Goal: Task Accomplishment & Management: Manage account settings

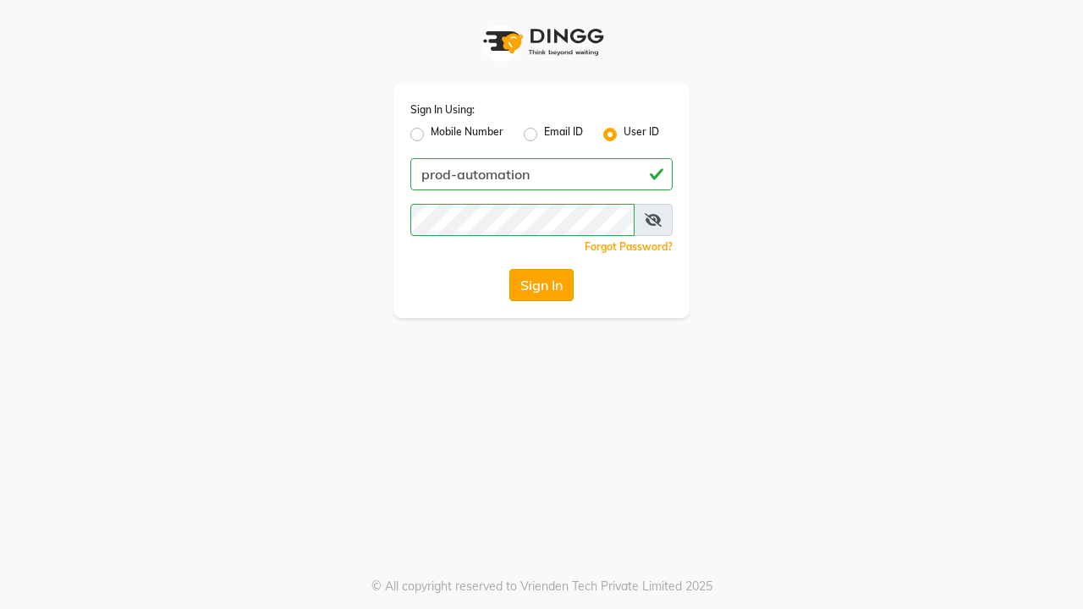
click at [542, 285] on button "Sign In" at bounding box center [541, 285] width 64 height 32
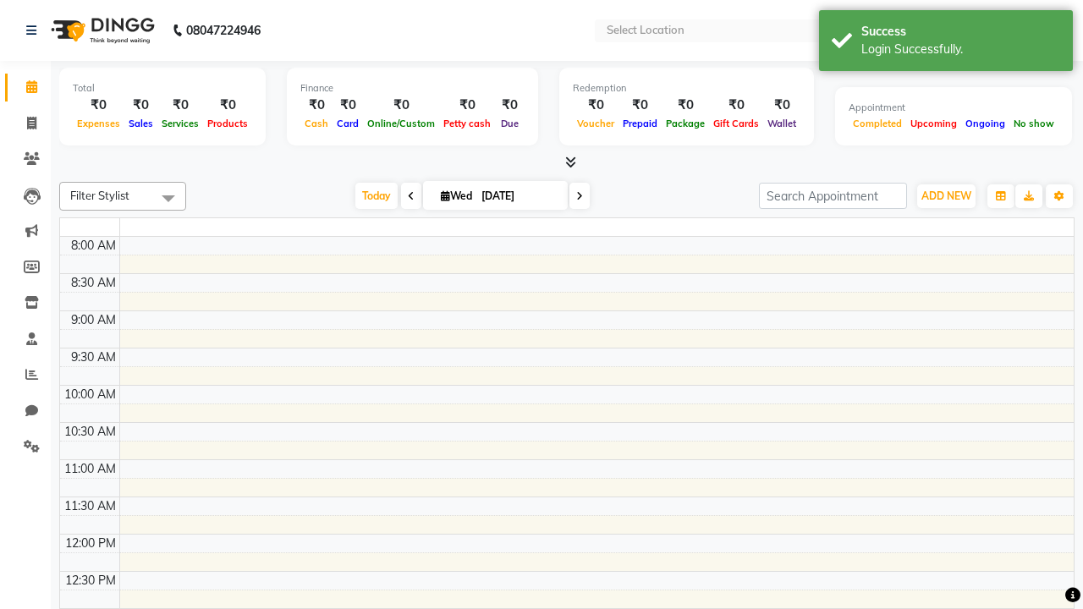
select select "en"
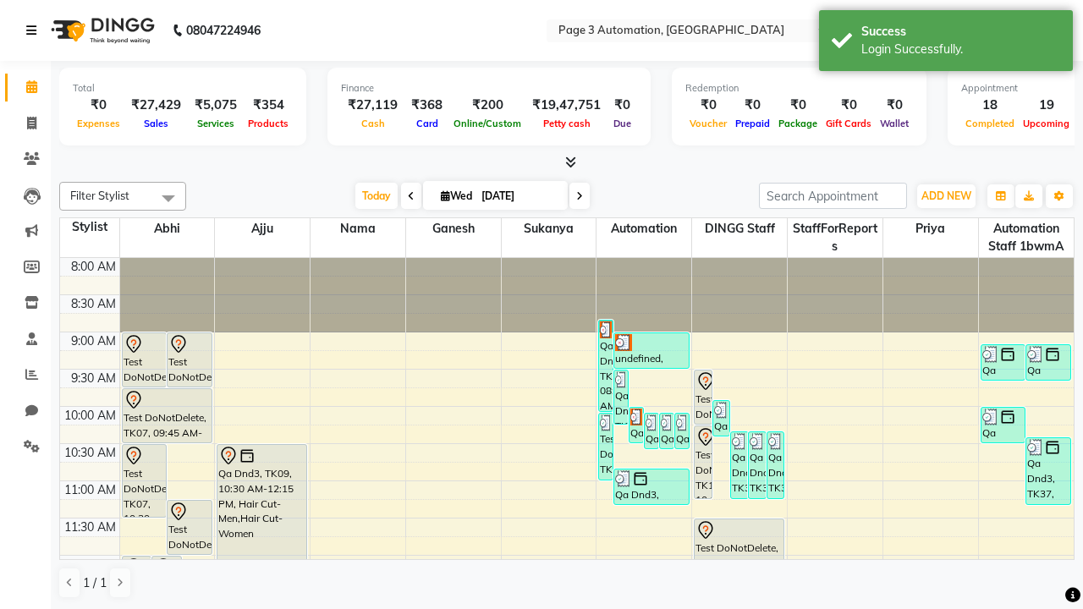
click at [35, 30] on icon at bounding box center [31, 31] width 10 height 12
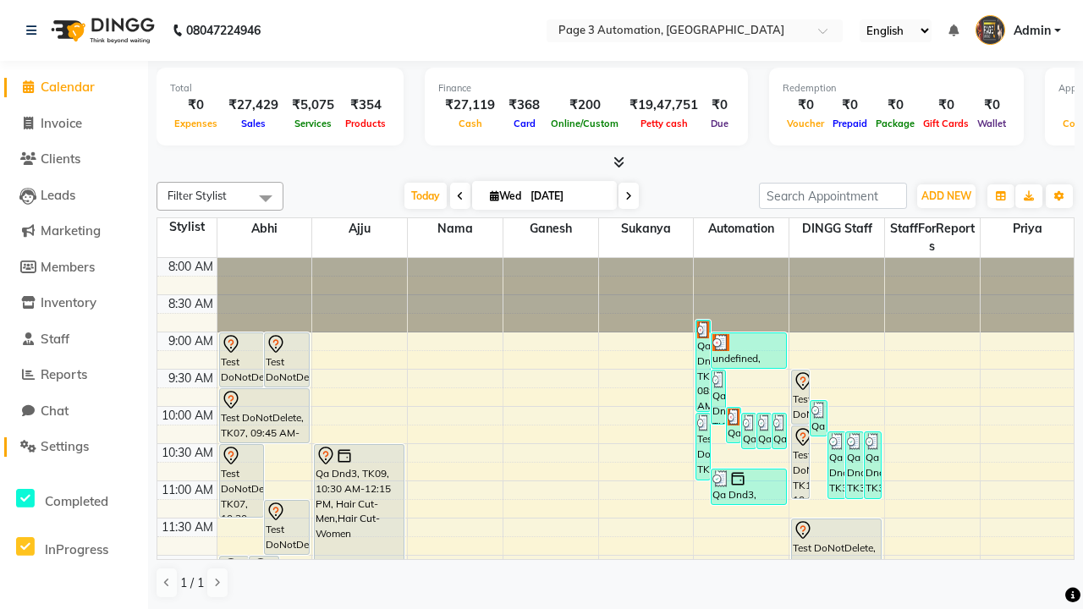
click at [74, 447] on span "Settings" at bounding box center [65, 446] width 48 height 16
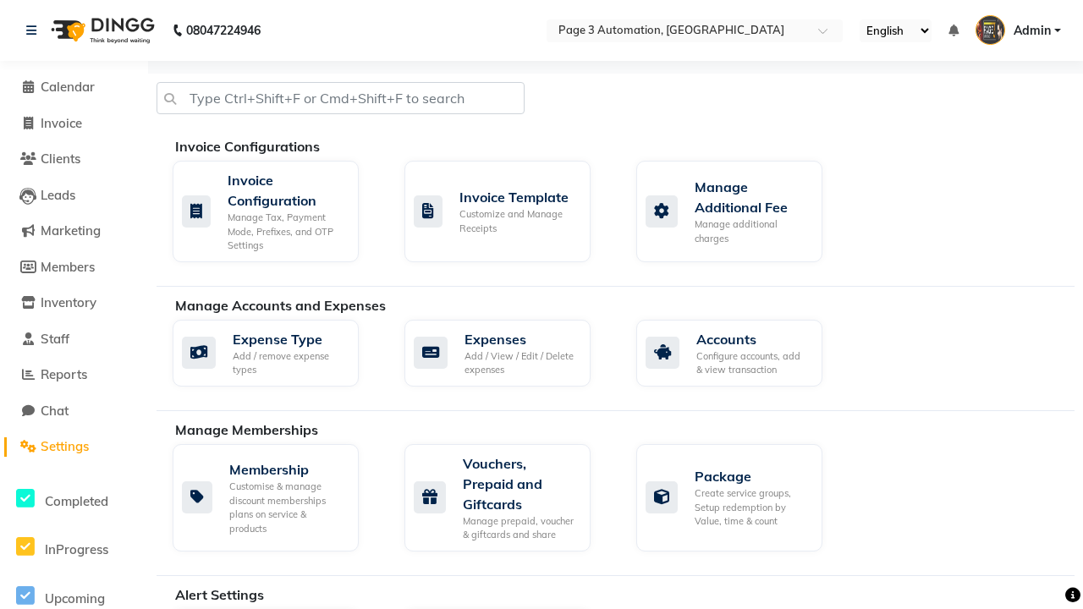
select select "2: 15"
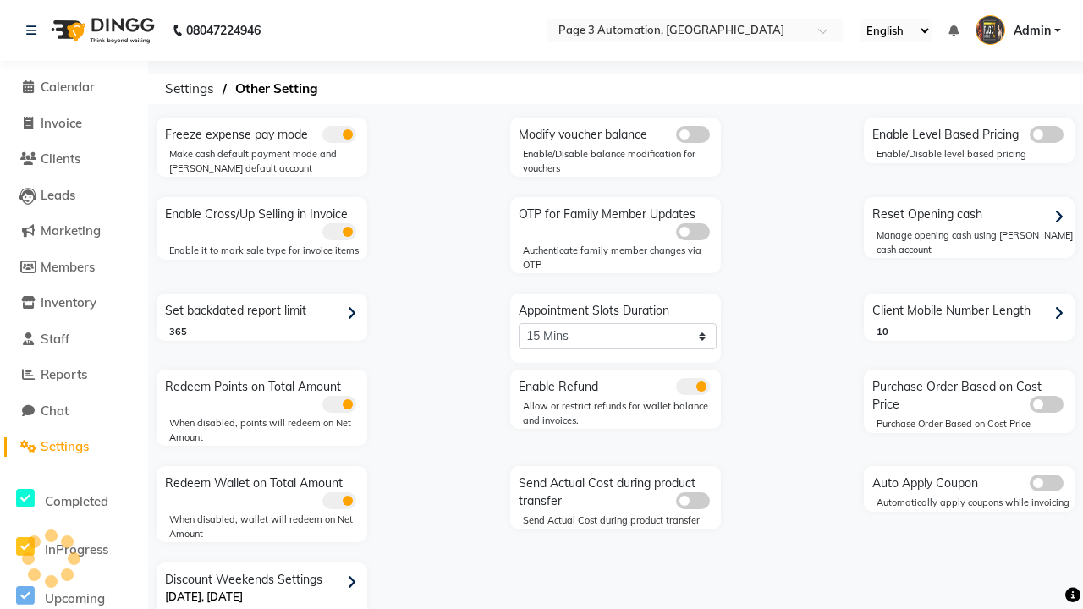
scroll to position [36, 0]
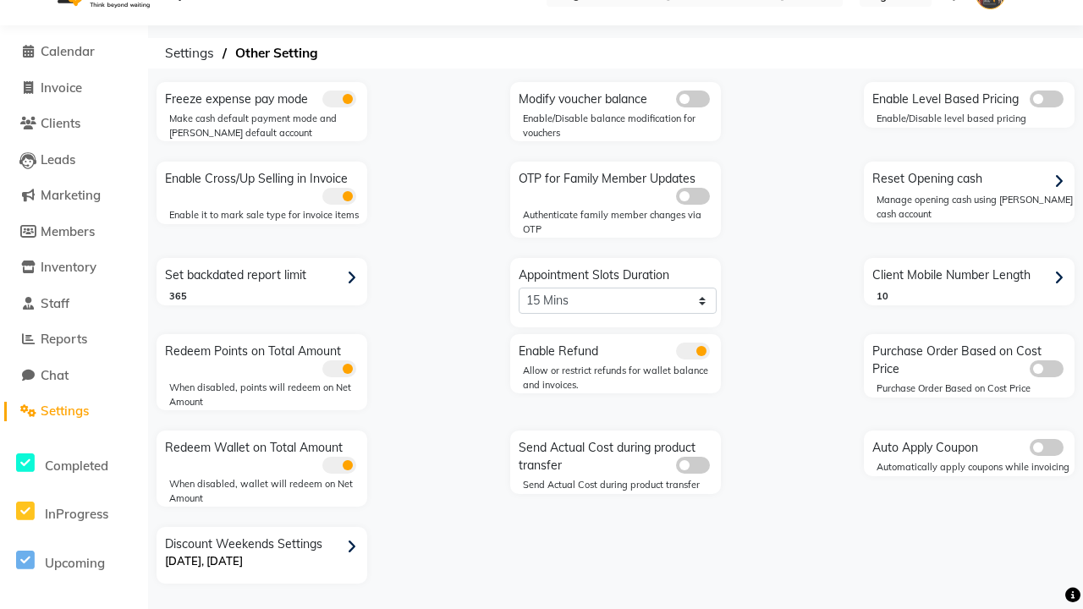
click at [355, 547] on icon at bounding box center [351, 547] width 9 height 15
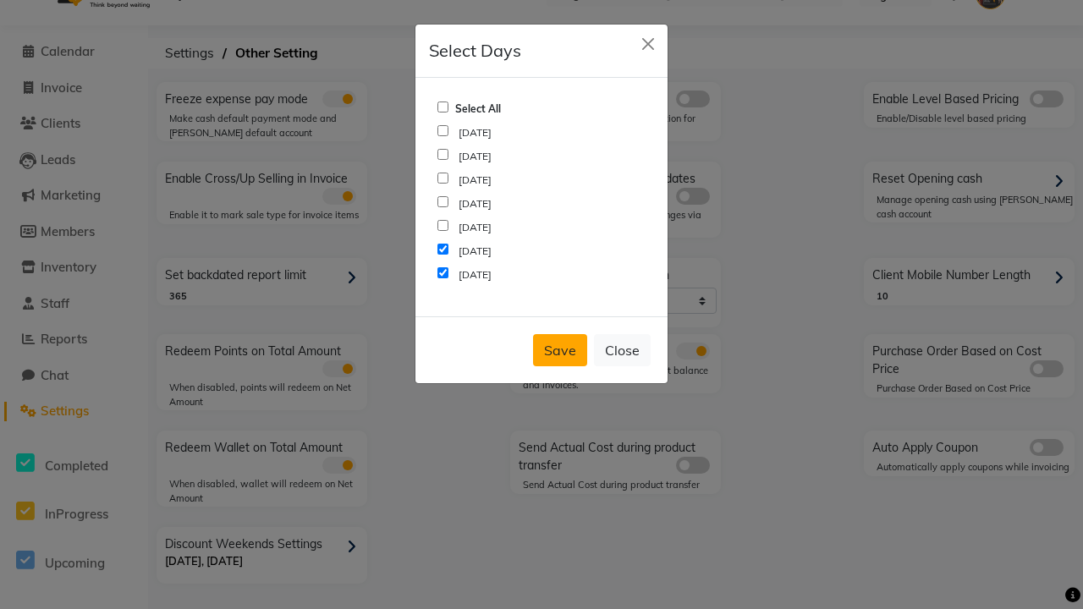
click at [560, 350] on button "Save" at bounding box center [560, 350] width 54 height 32
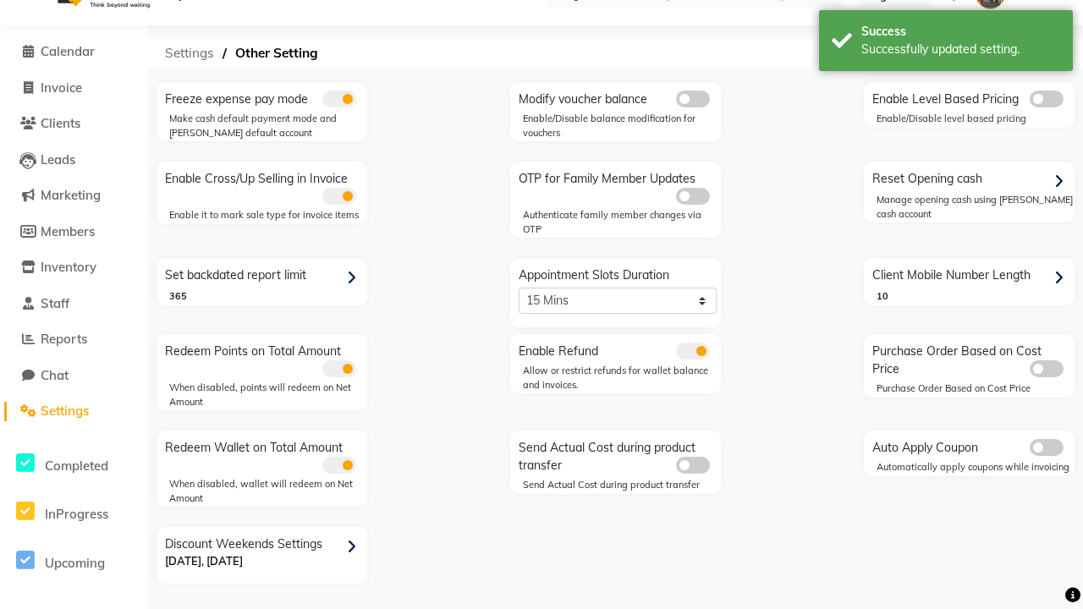
click at [190, 53] on span "Settings" at bounding box center [190, 53] width 66 height 30
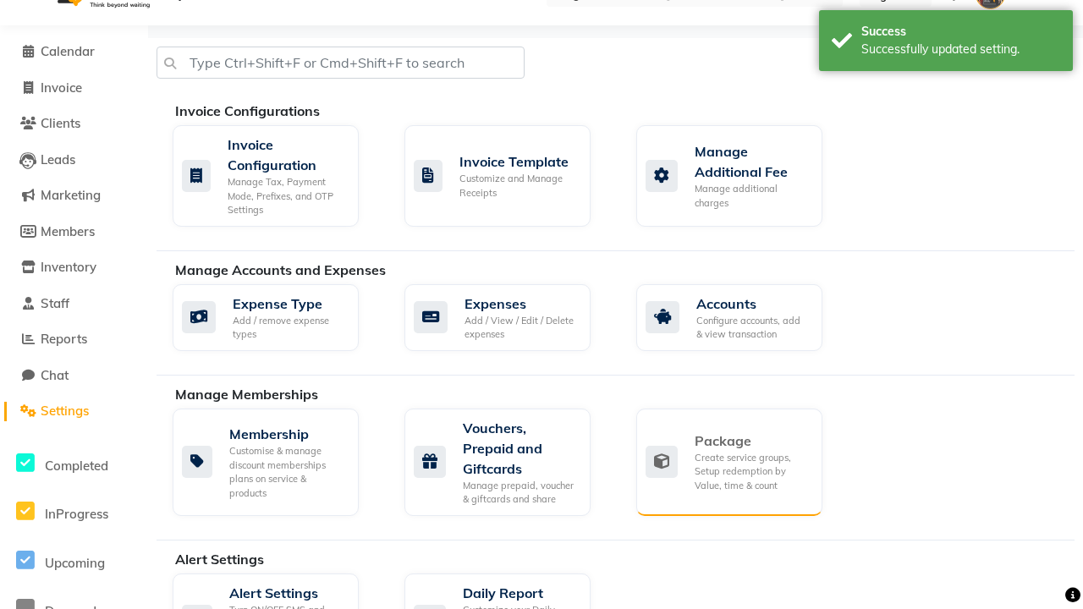
click at [751, 441] on div "Package" at bounding box center [752, 441] width 114 height 20
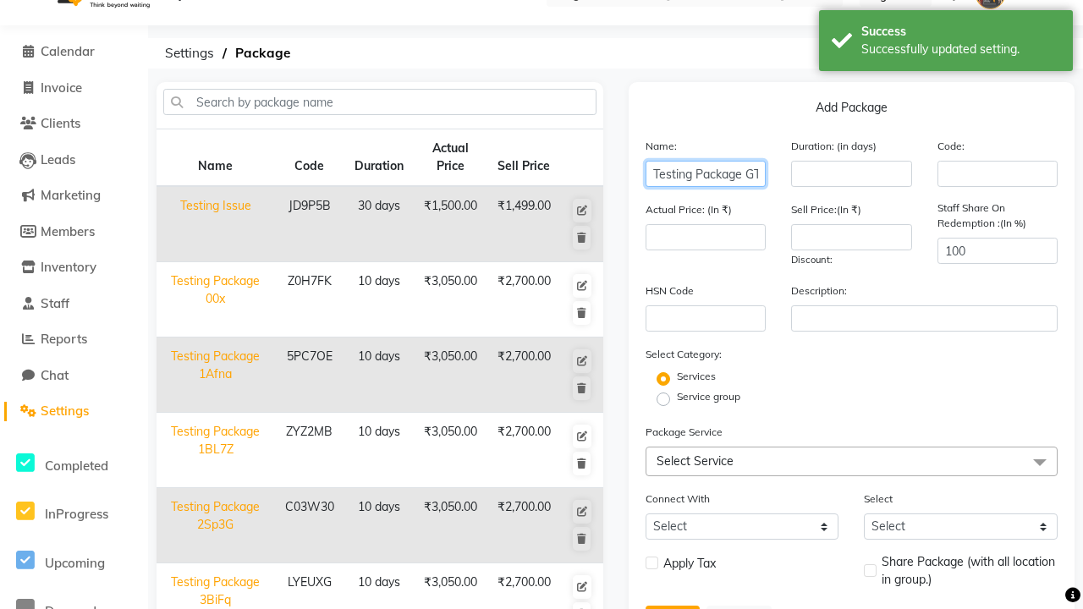
scroll to position [0, 21]
type input "Testing Package GTCsc"
type input "10"
type input "3050"
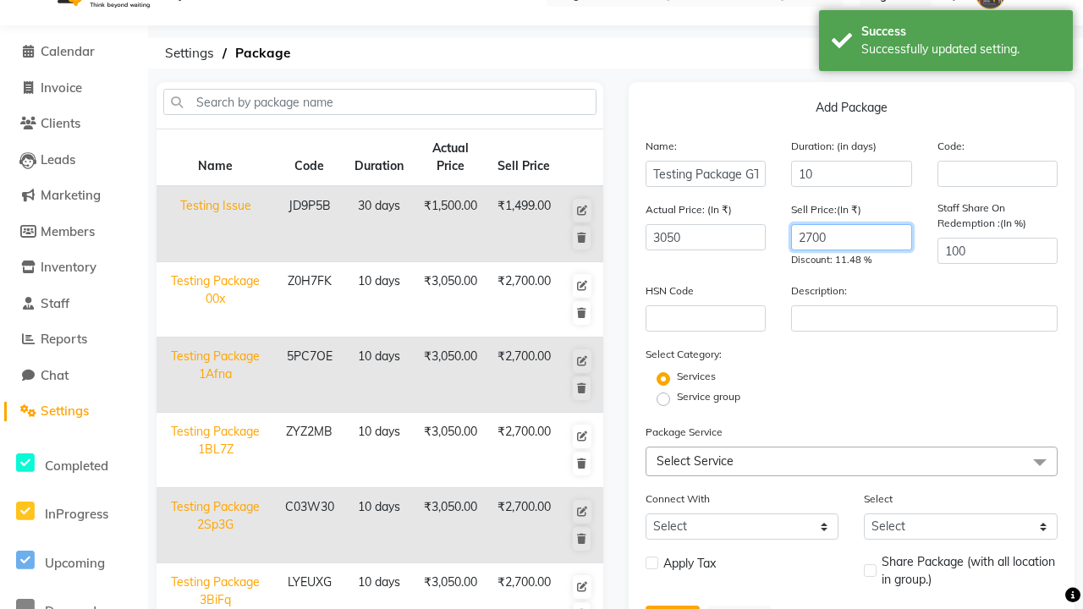
type input "2700"
click at [708, 397] on label "Service group" at bounding box center [708, 396] width 63 height 15
click at [674, 397] on input "Service group" at bounding box center [668, 398] width 11 height 11
radio input "true"
radio input "false"
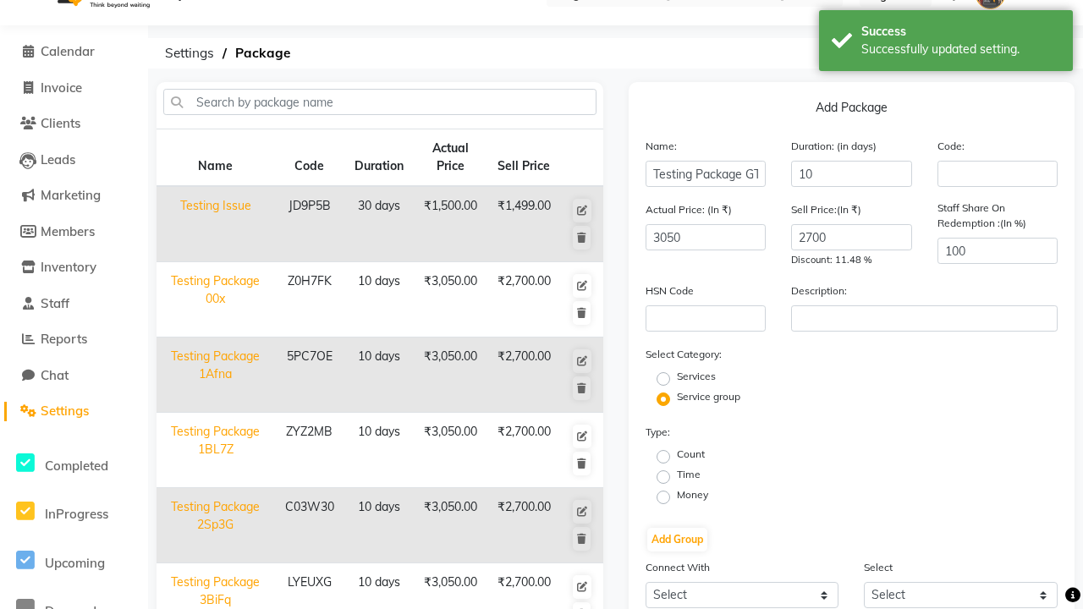
click at [692, 495] on label "Money" at bounding box center [692, 494] width 31 height 15
click at [674, 495] on input "Money" at bounding box center [668, 496] width 11 height 11
radio input "true"
click at [917, 475] on label "Flat Price" at bounding box center [917, 474] width 44 height 15
click at [893, 475] on input "Flat Price" at bounding box center [887, 475] width 11 height 11
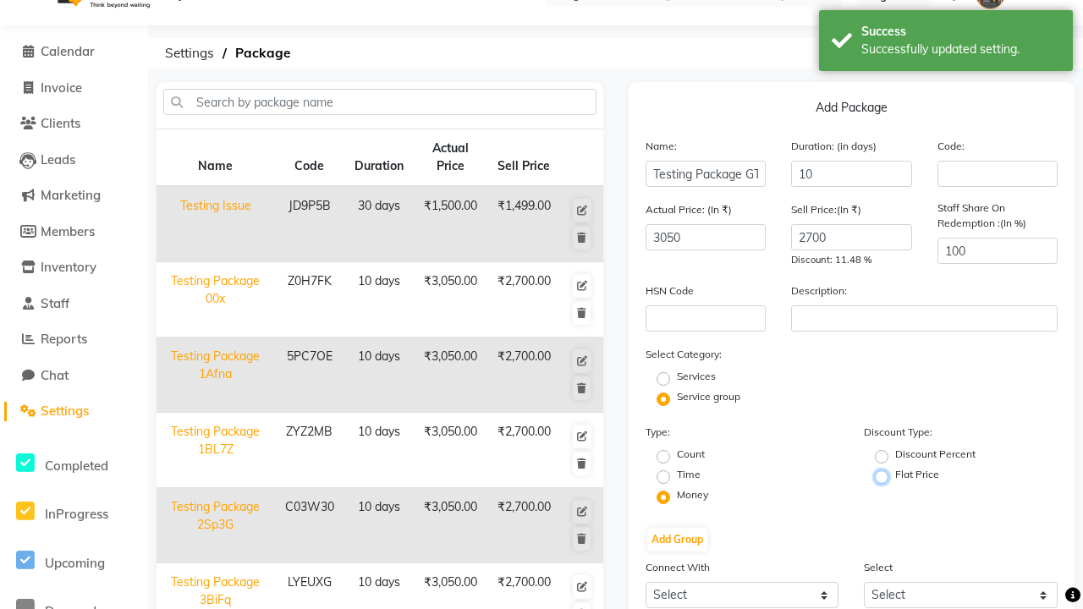
radio input "true"
click at [677, 540] on button "Add Group" at bounding box center [677, 540] width 60 height 24
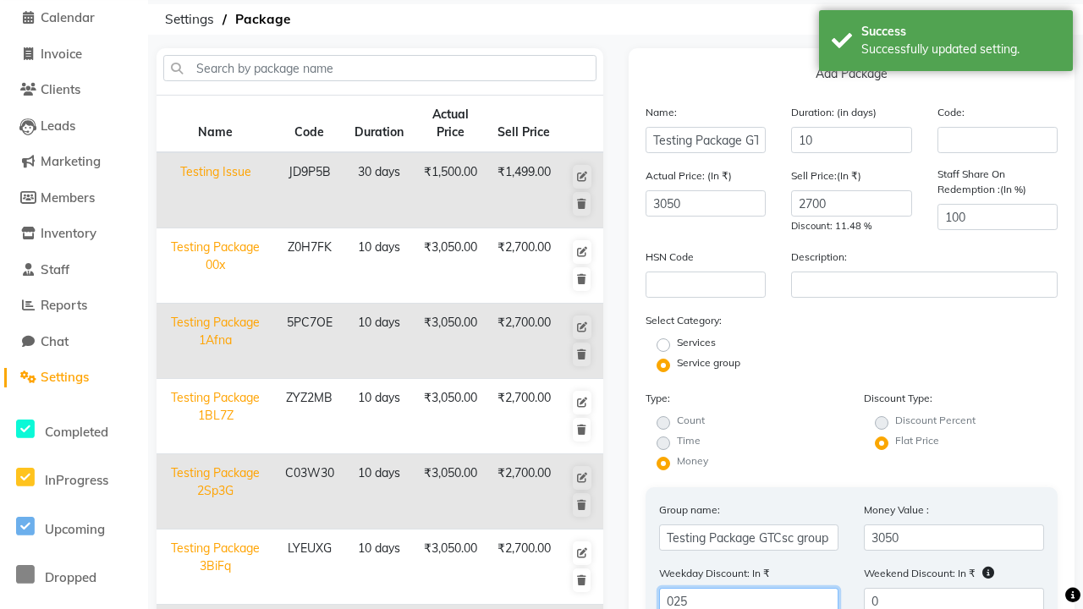
type input "025"
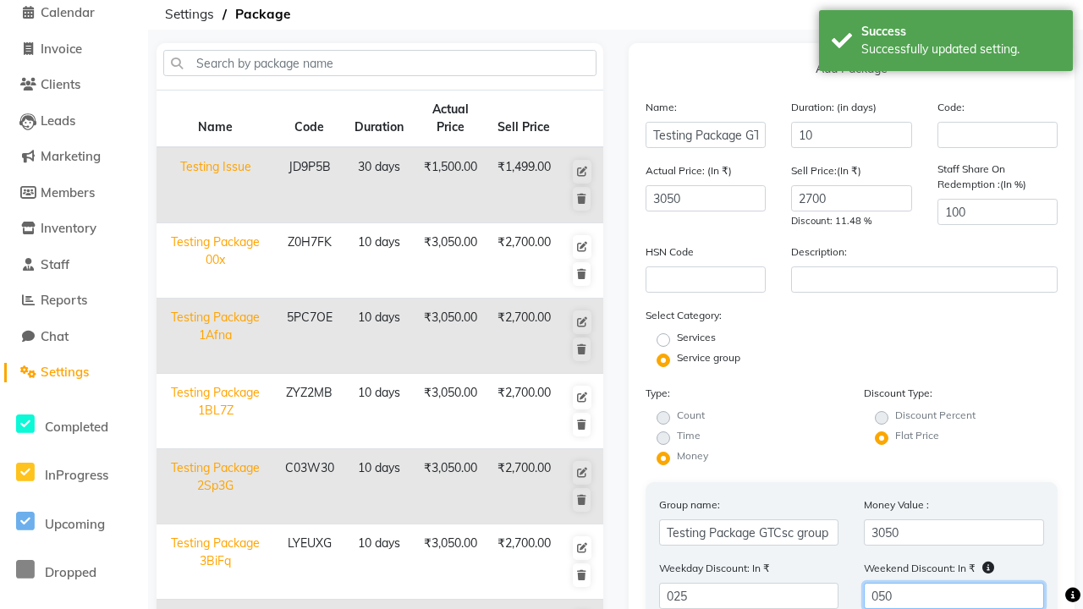
type input "050"
radio input "true"
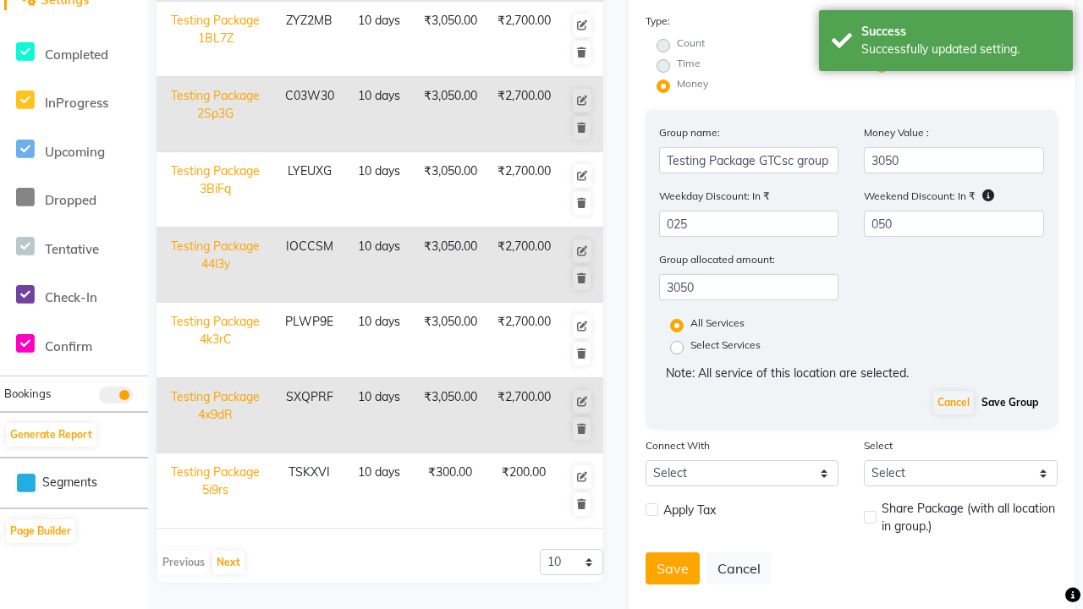
click at [1009, 403] on button "Save Group" at bounding box center [1009, 403] width 65 height 24
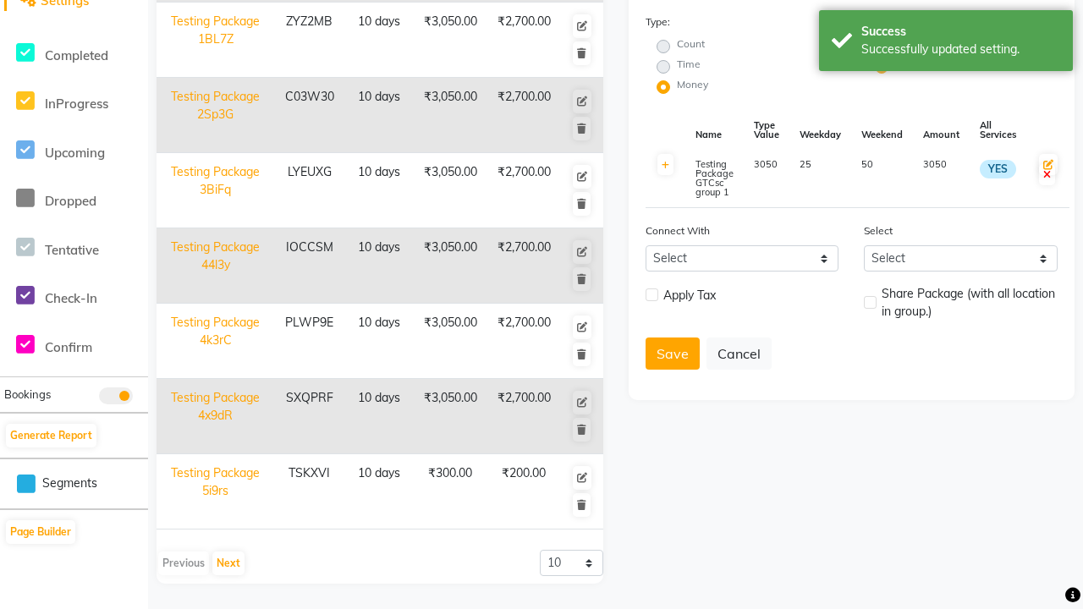
scroll to position [446, 0]
click at [672, 354] on button "Save" at bounding box center [673, 354] width 54 height 32
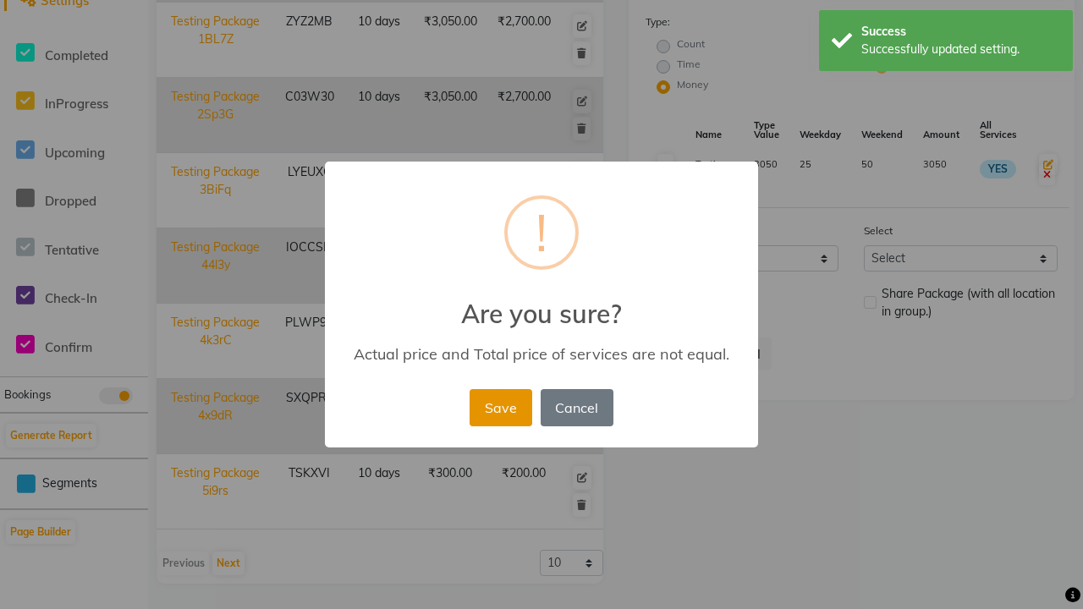
click at [500, 407] on button "Save" at bounding box center [501, 407] width 62 height 37
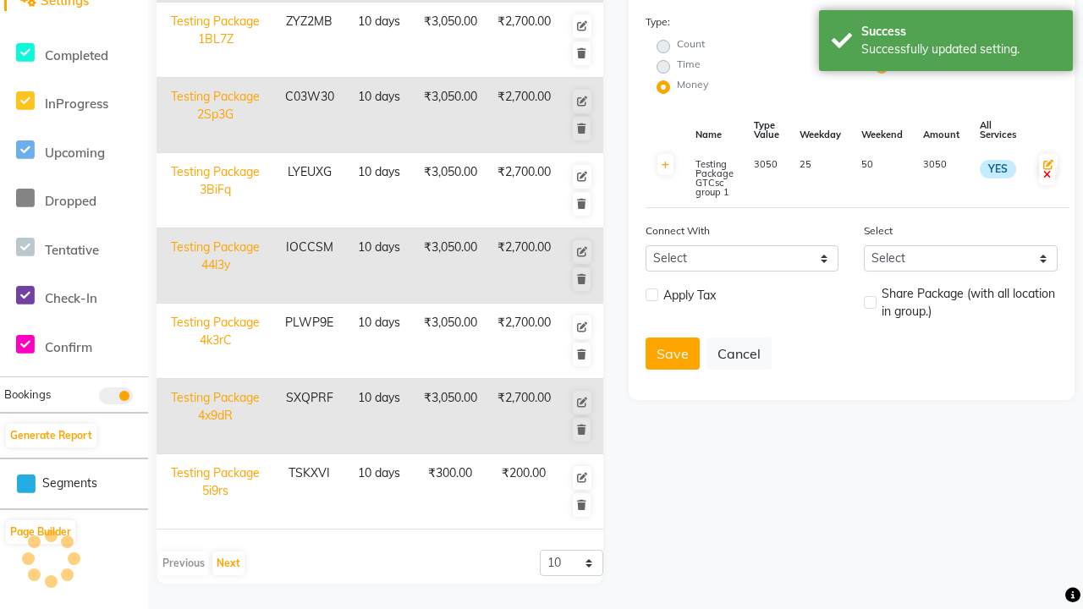
radio input "true"
radio input "false"
select select
checkbox input "false"
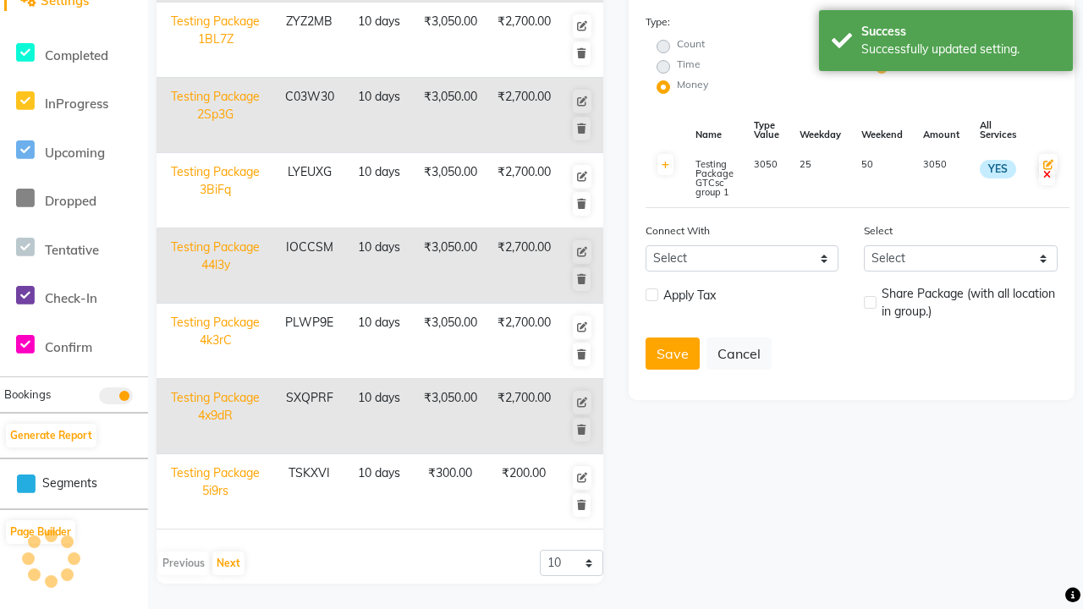
checkbox input "false"
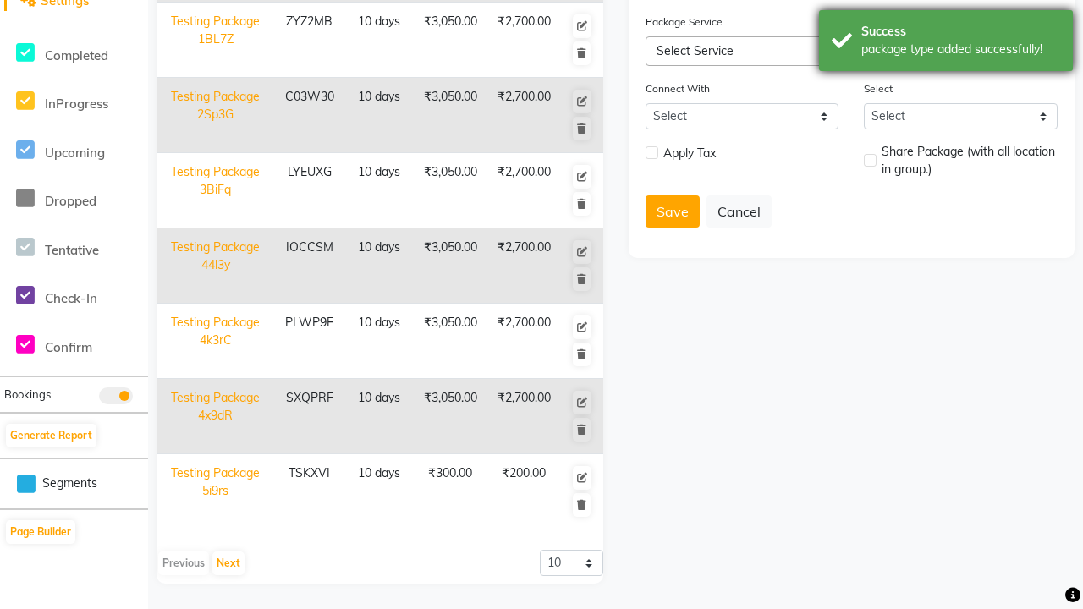
click at [946, 43] on div "package type added successfully!" at bounding box center [960, 50] width 199 height 18
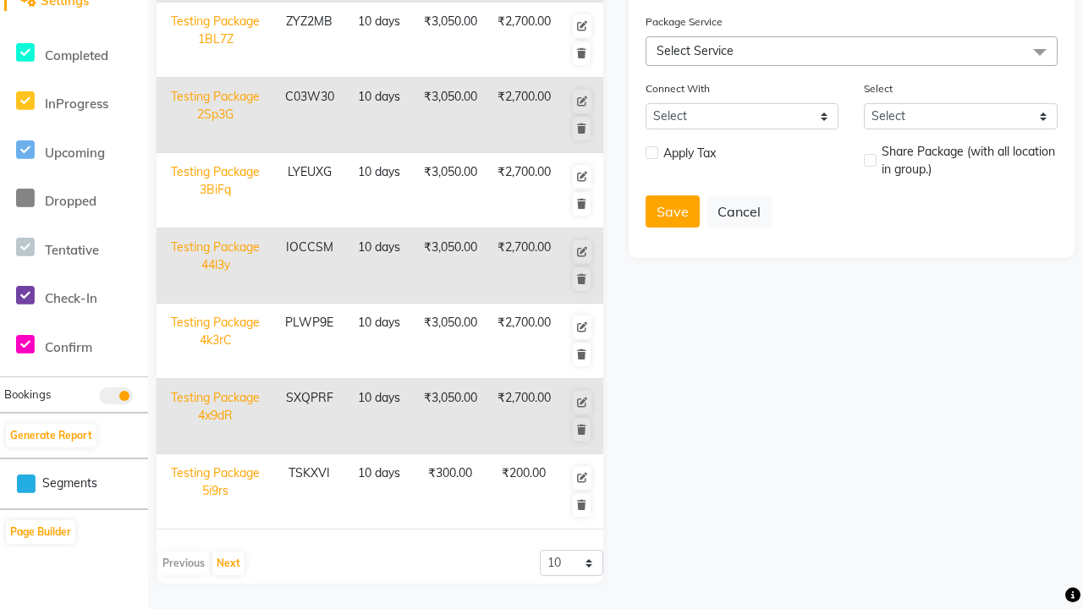
scroll to position [0, 0]
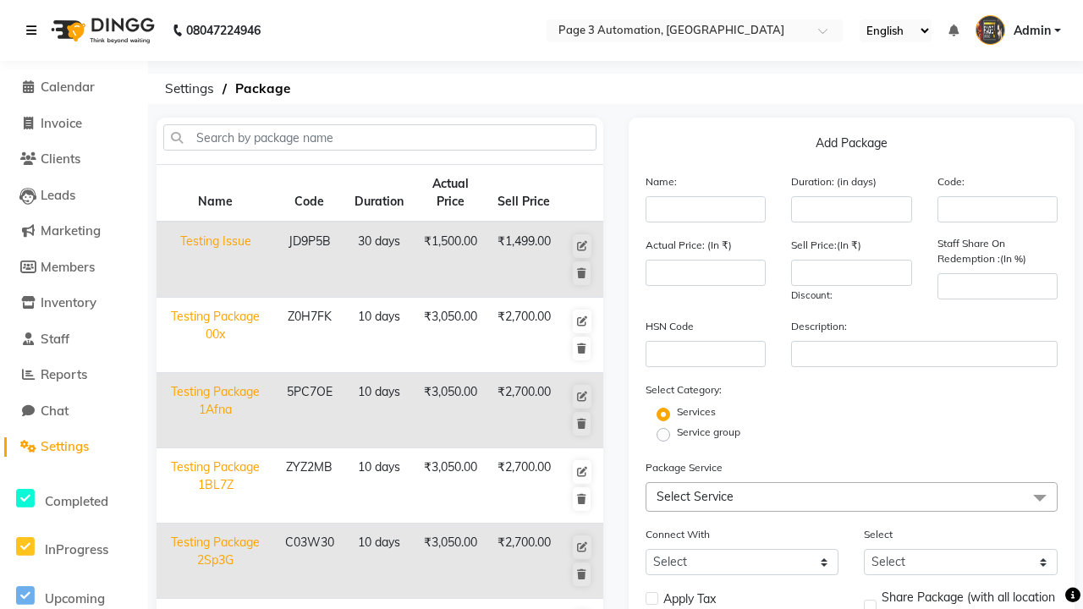
click at [35, 30] on icon at bounding box center [31, 31] width 10 height 12
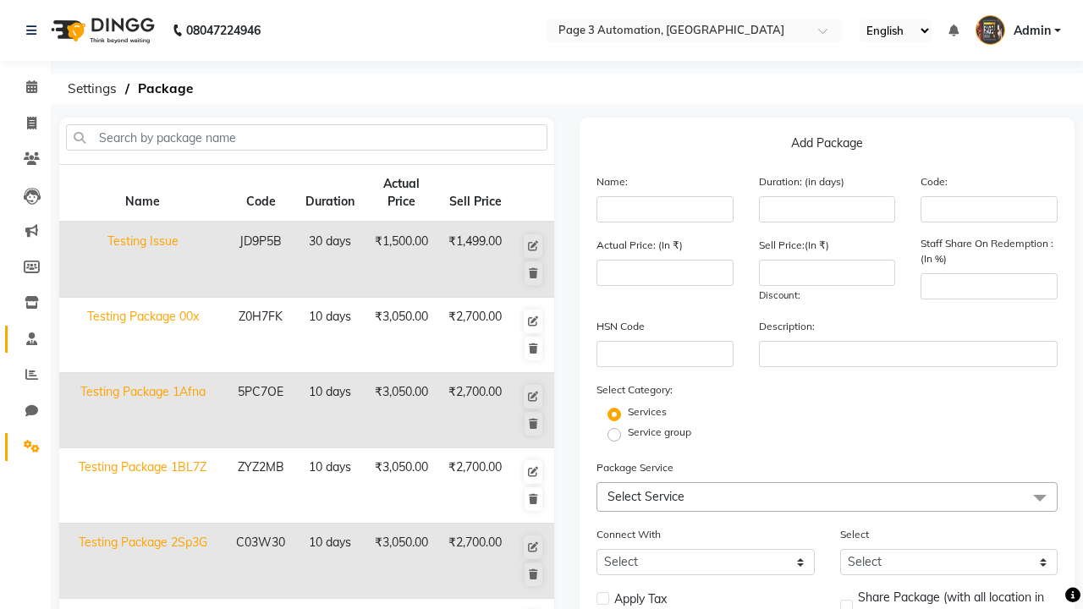
click at [25, 338] on span at bounding box center [32, 339] width 30 height 19
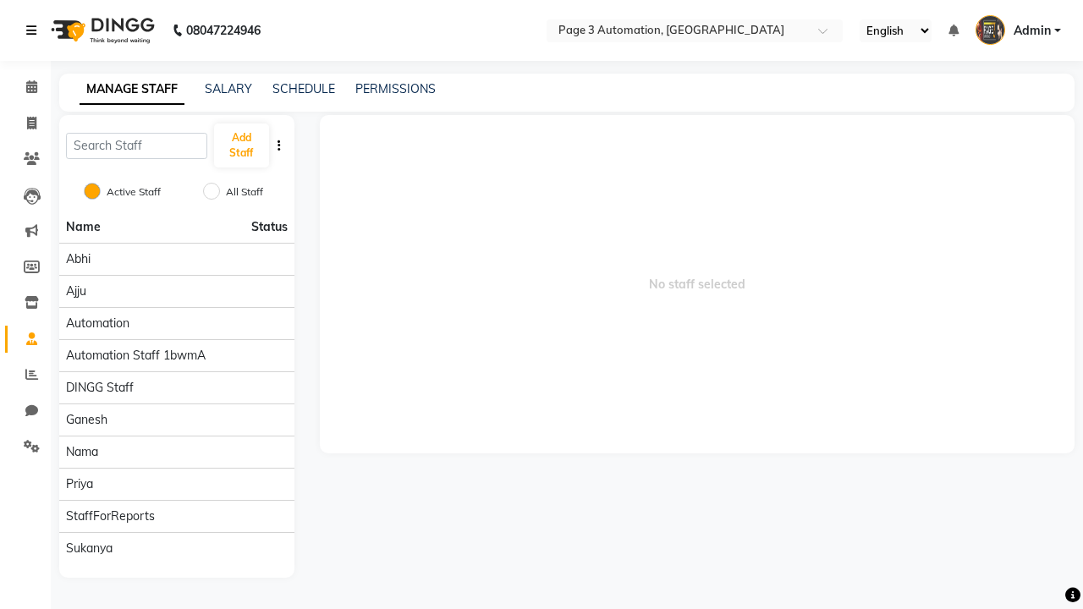
click at [35, 30] on icon at bounding box center [31, 31] width 10 height 12
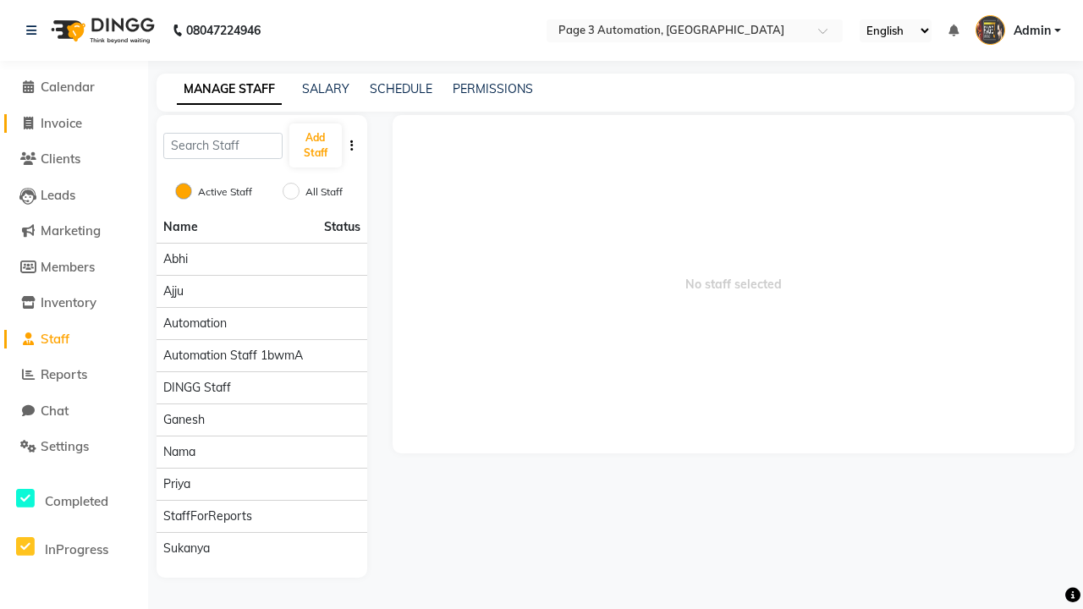
click at [74, 123] on span "Invoice" at bounding box center [61, 123] width 41 height 16
select select "service"
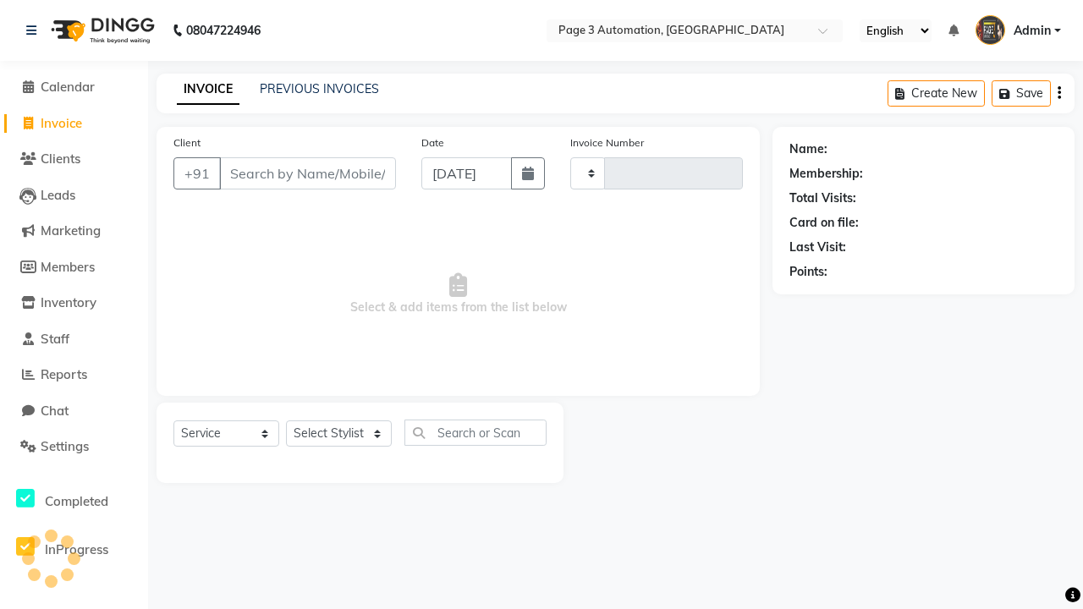
type input "10071"
select select "2774"
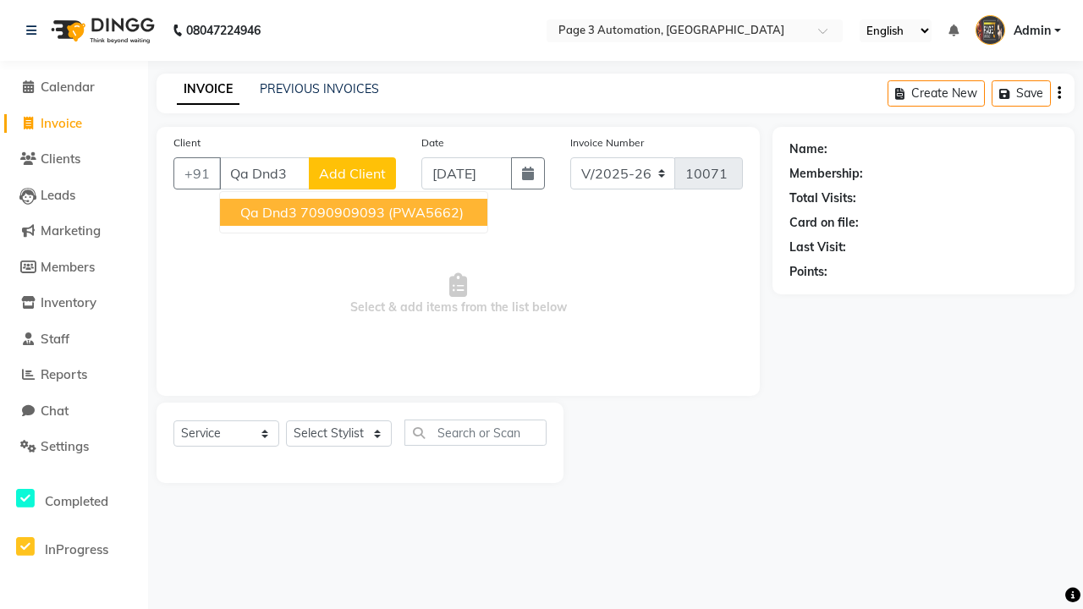
click at [355, 212] on ngb-highlight "7090909093" at bounding box center [342, 212] width 85 height 17
type input "7090909093"
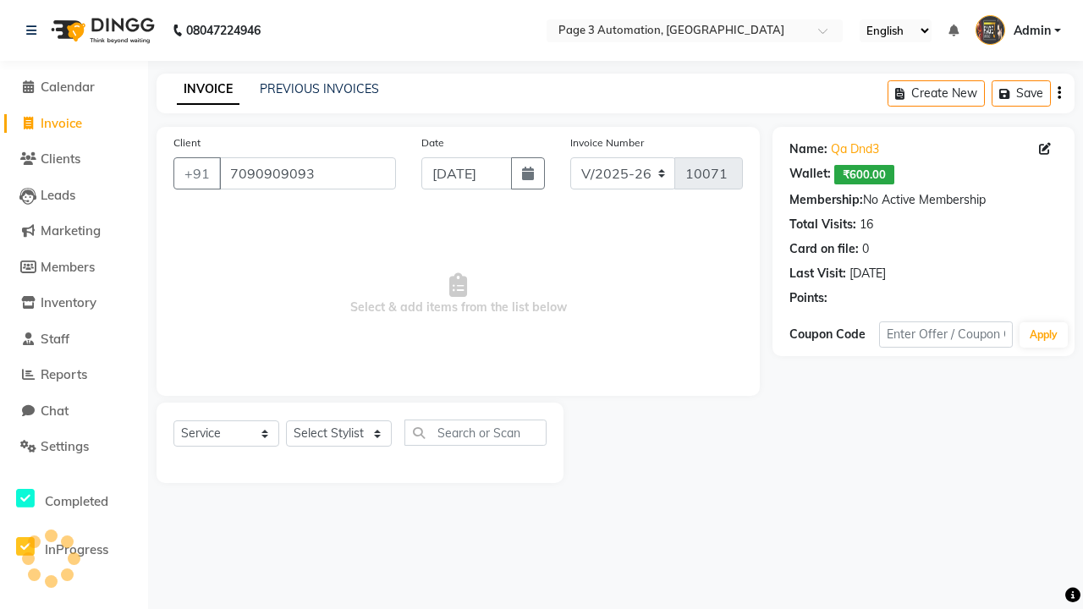
select select "package"
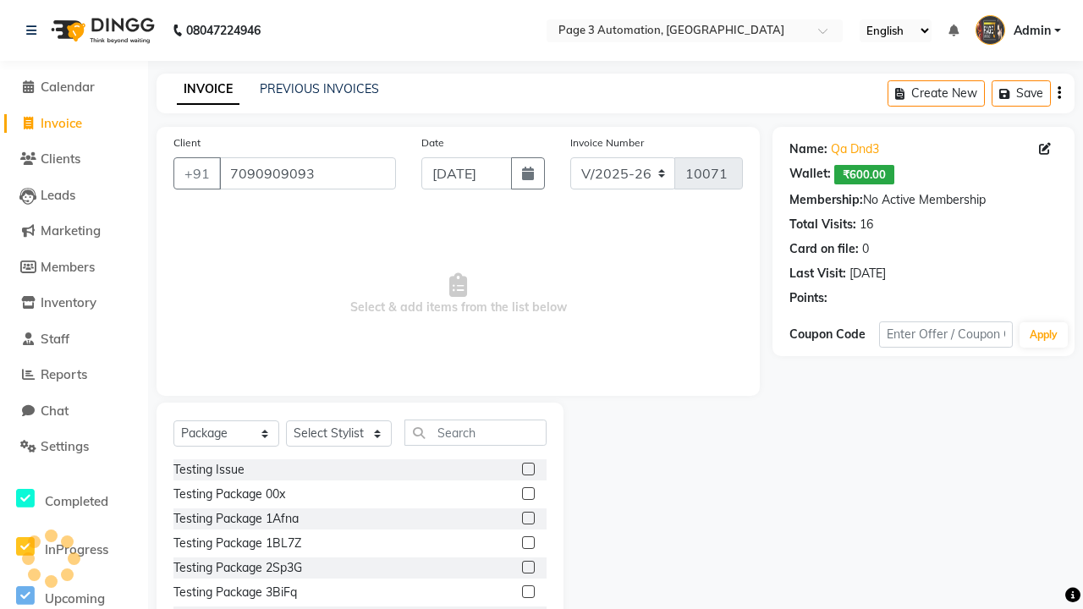
select select "71572"
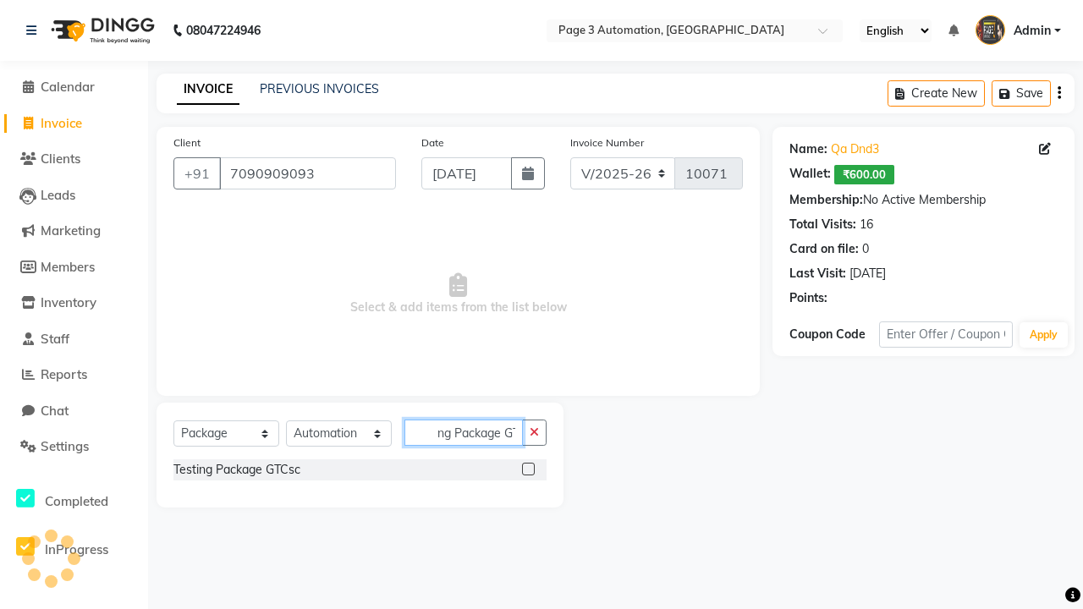
type input "Testing Package GTCsc"
click at [528, 469] on label at bounding box center [528, 469] width 13 height 13
click at [528, 469] on input "checkbox" at bounding box center [527, 470] width 11 height 11
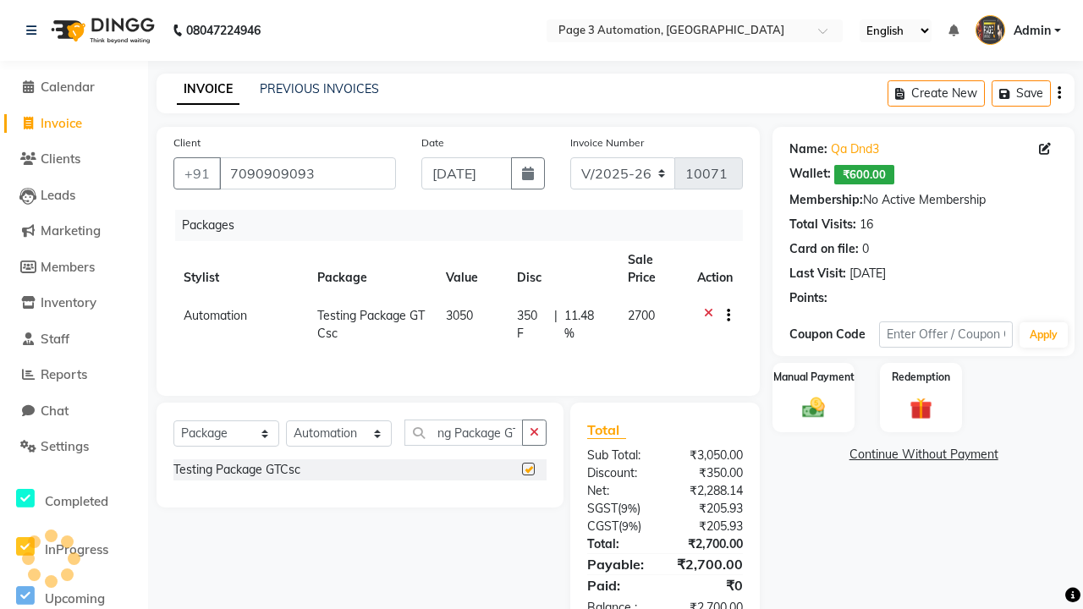
scroll to position [0, 0]
checkbox input "false"
click at [813, 377] on label "Manual Payment" at bounding box center [814, 377] width 85 height 16
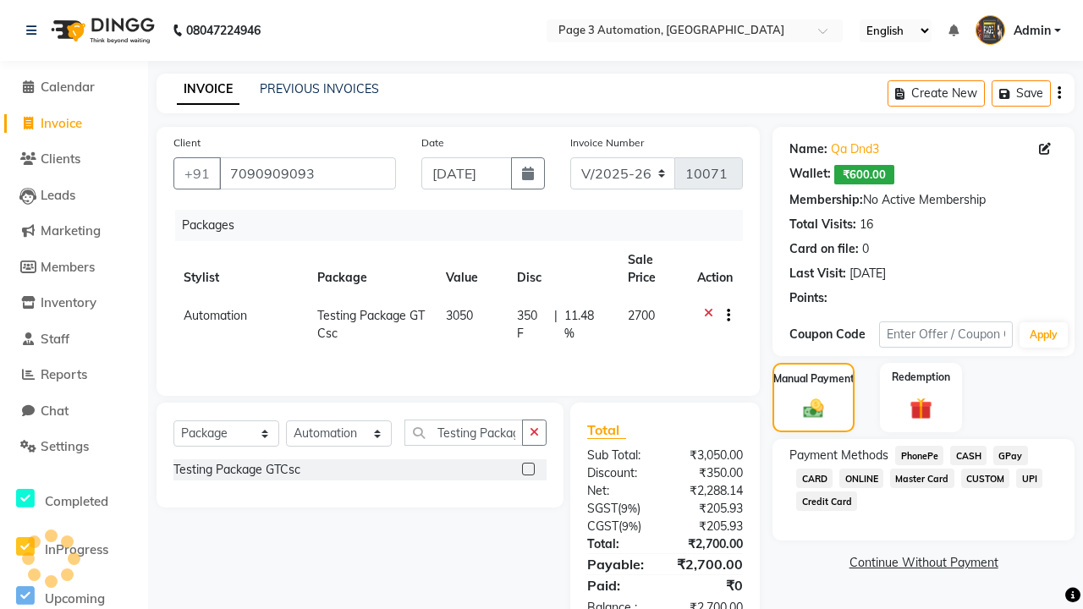
click at [968, 455] on span "CASH" at bounding box center [968, 455] width 36 height 19
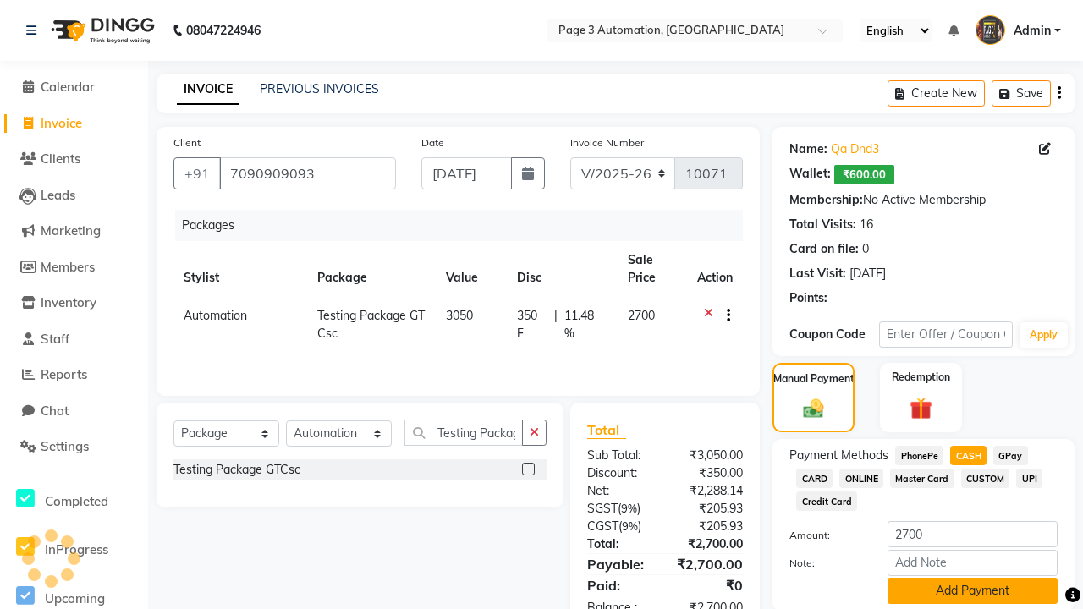
click at [972, 591] on button "Add Payment" at bounding box center [973, 591] width 170 height 26
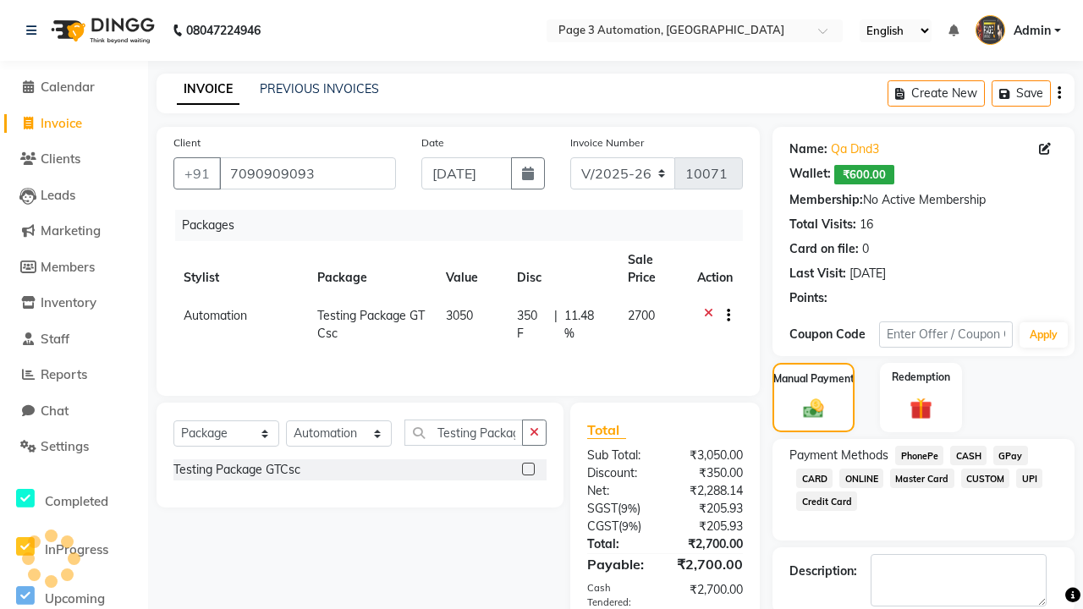
checkbox input "false"
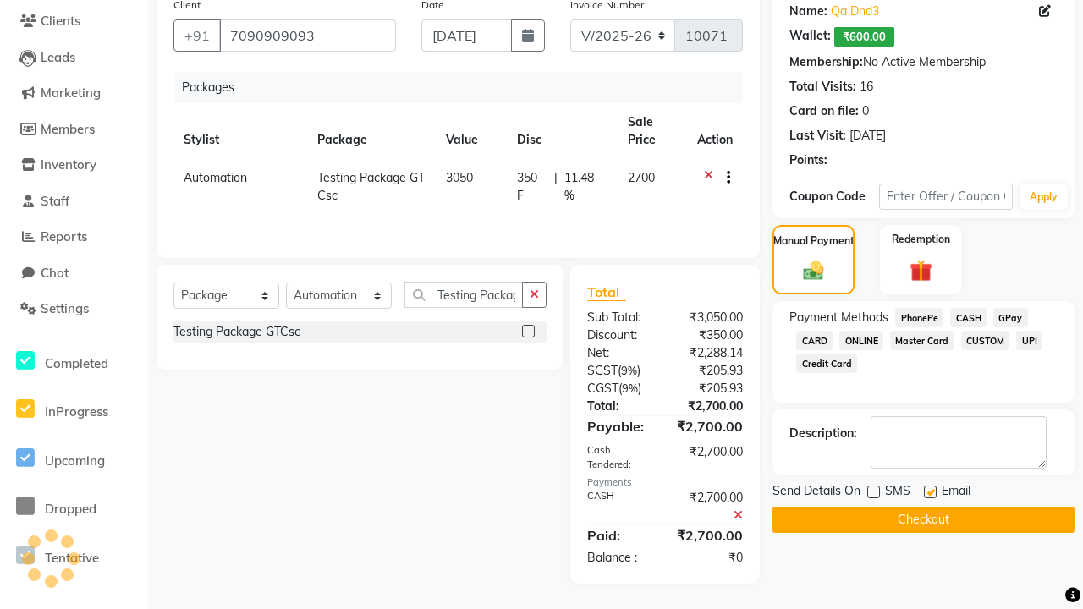
click at [930, 492] on label at bounding box center [930, 492] width 13 height 13
click at [930, 492] on input "checkbox" at bounding box center [929, 492] width 11 height 11
checkbox input "false"
click at [923, 520] on button "Checkout" at bounding box center [924, 520] width 302 height 26
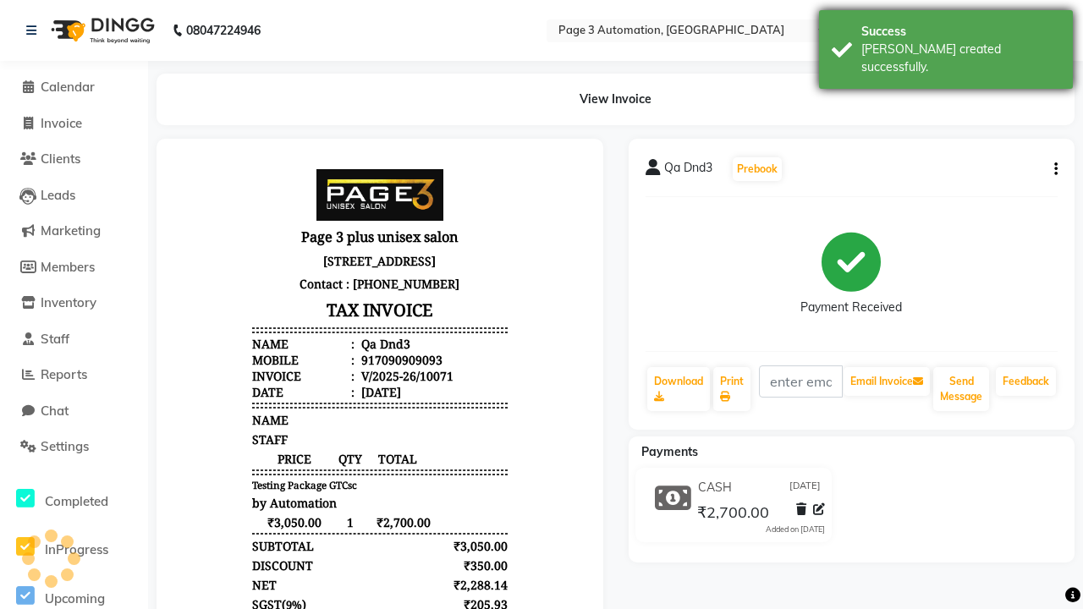
click at [946, 43] on div "[PERSON_NAME] created successfully." at bounding box center [960, 59] width 199 height 36
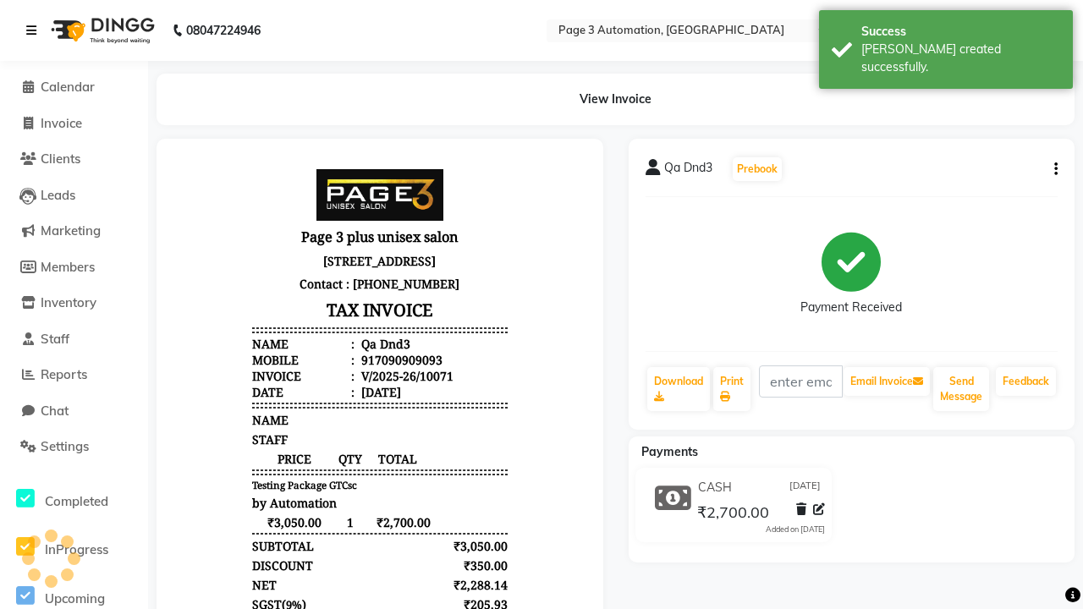
click at [35, 30] on icon at bounding box center [31, 31] width 10 height 12
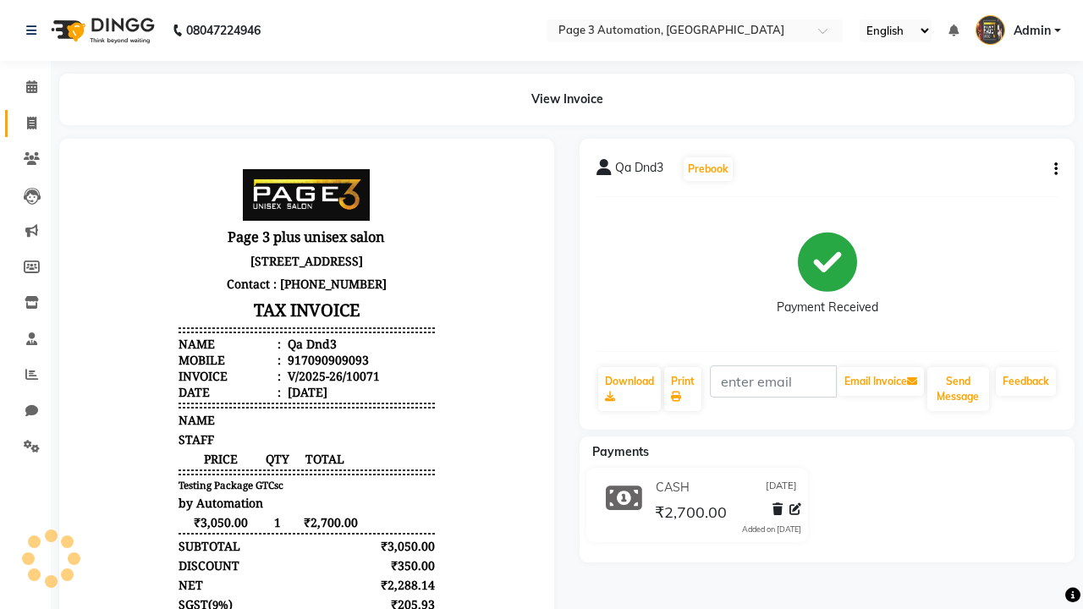
click at [25, 123] on span at bounding box center [32, 123] width 30 height 19
select select "2774"
select select "service"
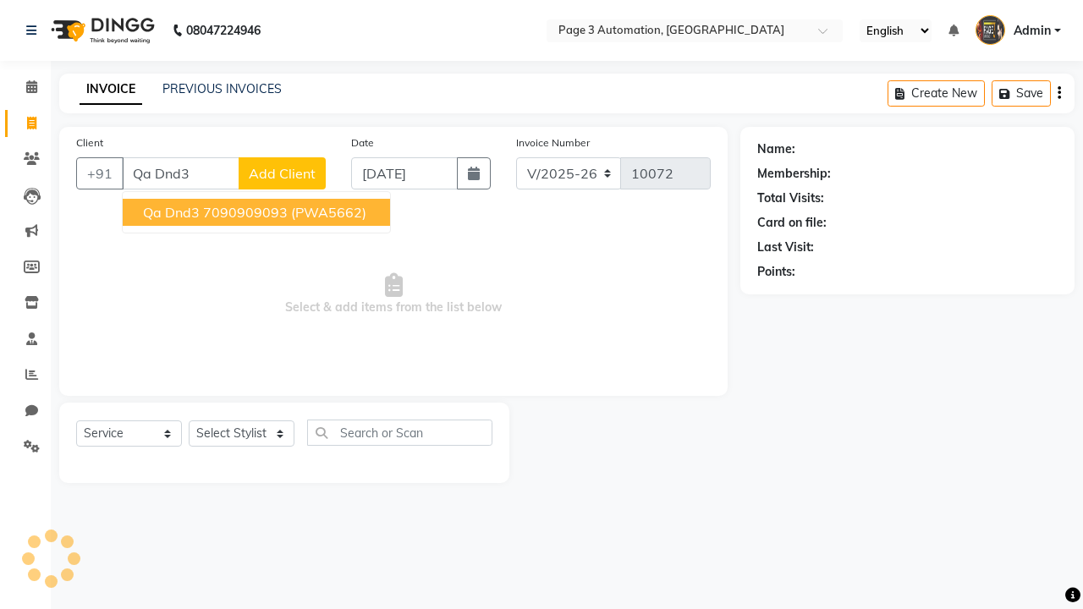
click at [258, 212] on ngb-highlight "7090909093" at bounding box center [245, 212] width 85 height 17
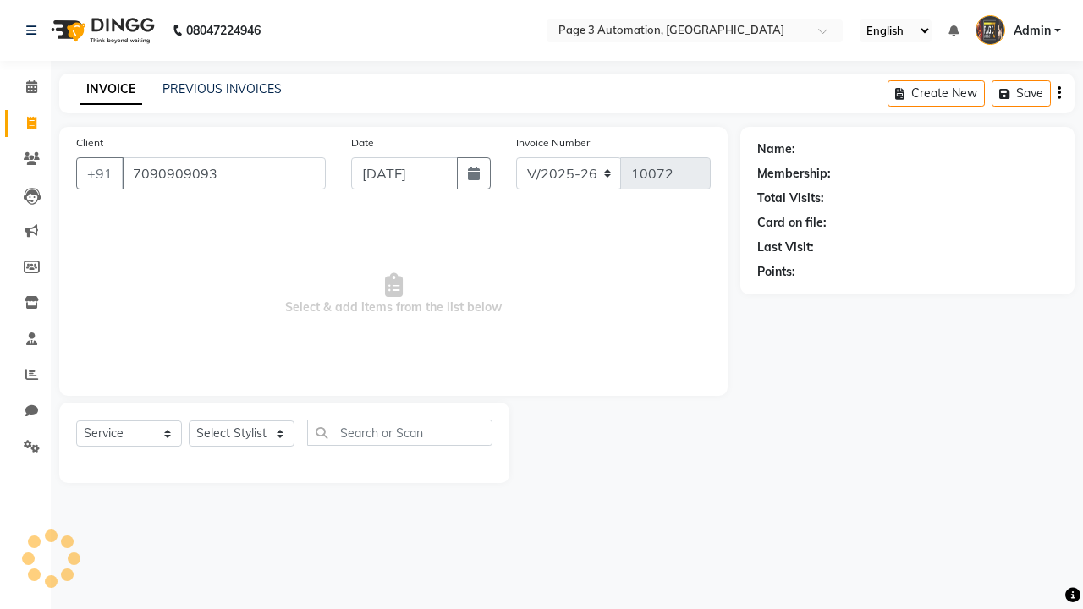
type input "7090909093"
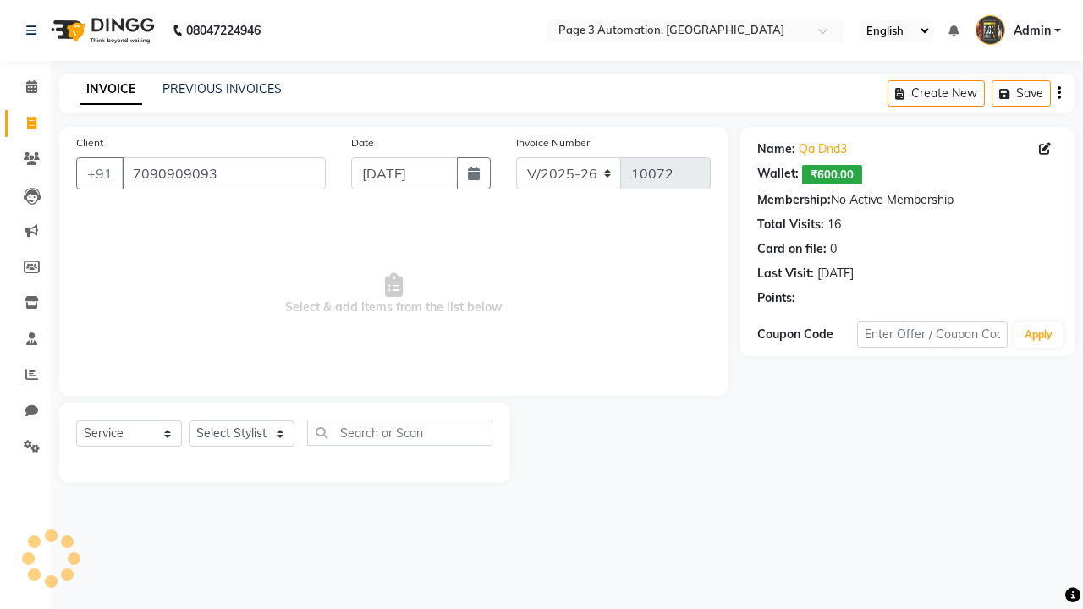
select select "71572"
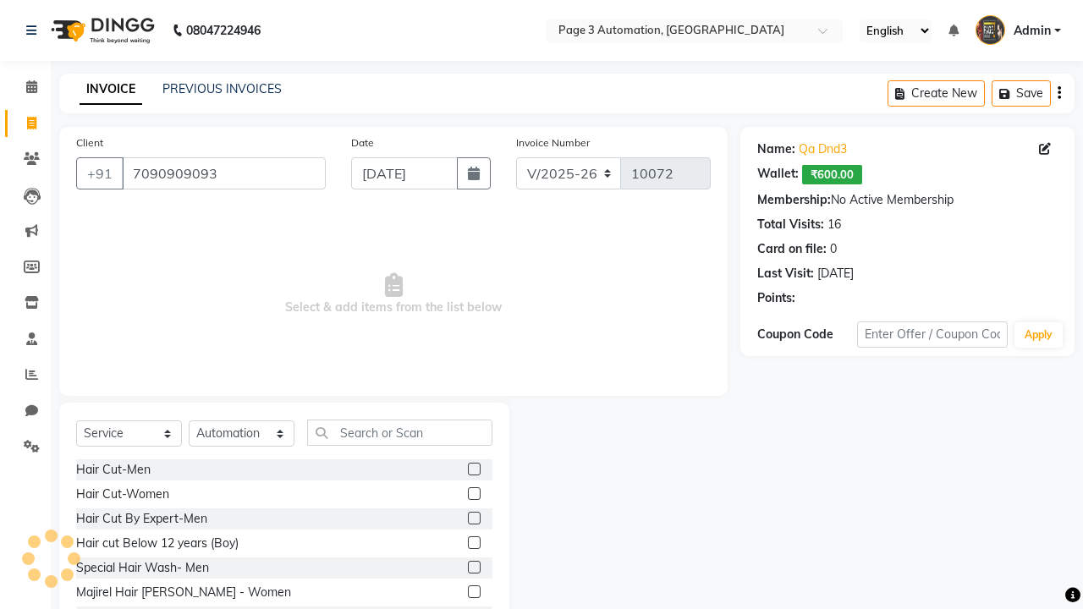
click at [473, 543] on label at bounding box center [474, 542] width 13 height 13
click at [473, 543] on input "checkbox" at bounding box center [473, 543] width 11 height 11
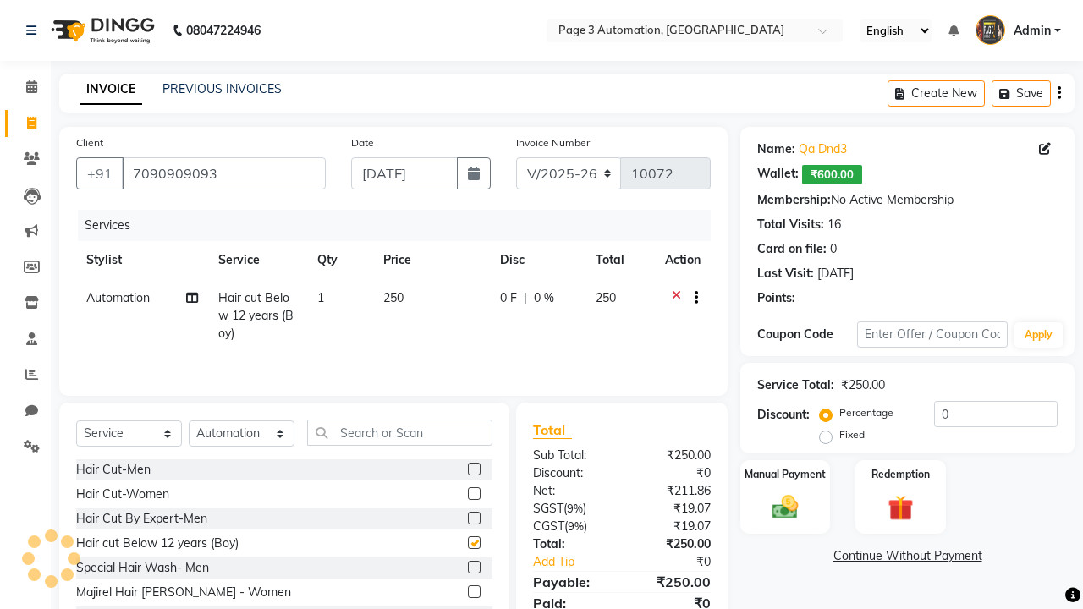
checkbox input "false"
click at [900, 474] on label "Redemption" at bounding box center [900, 473] width 61 height 16
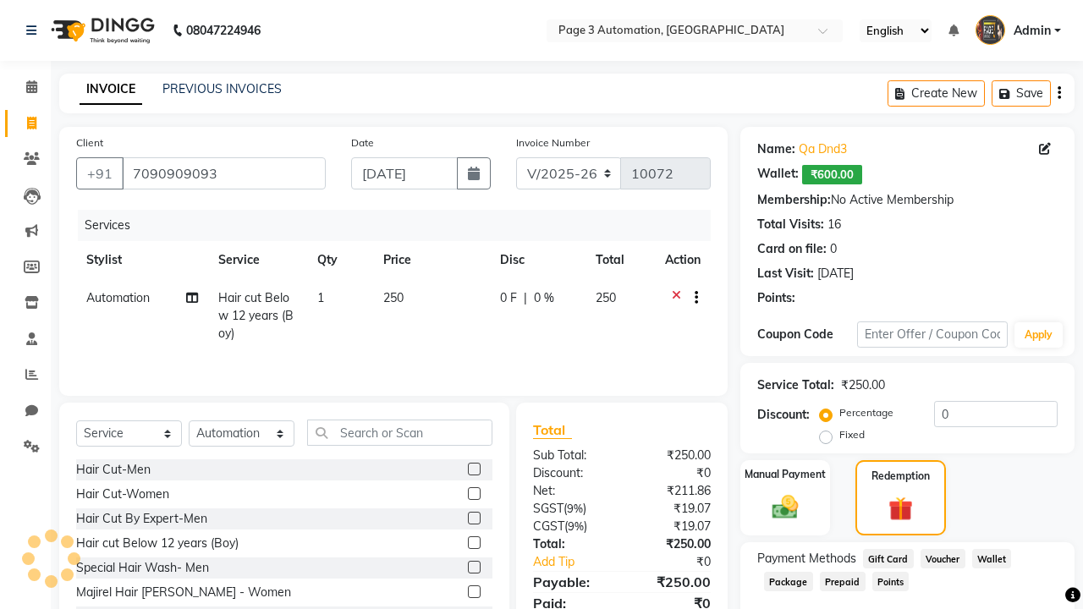
click at [788, 581] on span "Package" at bounding box center [788, 581] width 49 height 19
click at [1018, 30] on span "Admin" at bounding box center [1032, 31] width 37 height 18
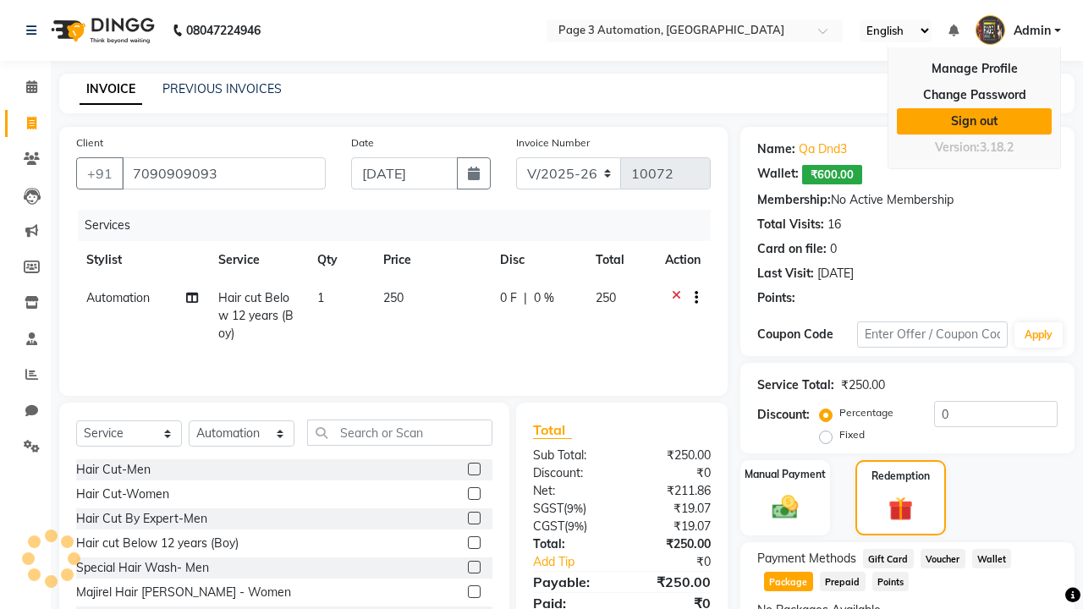
click at [974, 121] on link "Sign out" at bounding box center [974, 121] width 155 height 26
